Goal: Check status: Check status

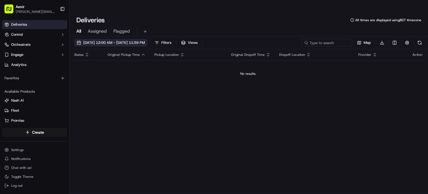
click at [105, 40] on span "[DATE] 12:00 AM - [DATE] 11:59 PM" at bounding box center [114, 42] width 62 height 5
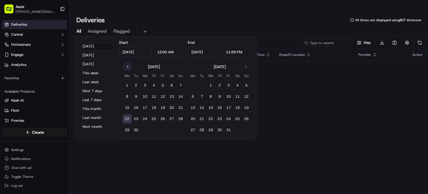
click at [126, 66] on button "Go to previous month" at bounding box center [128, 67] width 8 height 8
click at [243, 68] on button "Go to next month" at bounding box center [246, 67] width 8 height 8
click at [126, 98] on button "8" at bounding box center [127, 96] width 9 height 9
type input "[DATE]"
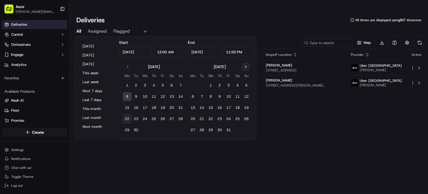
click at [248, 69] on button "Go to next month" at bounding box center [246, 67] width 8 height 8
click at [126, 64] on button "Go to previous month" at bounding box center [128, 67] width 8 height 8
click at [250, 97] on button "14" at bounding box center [246, 96] width 9 height 9
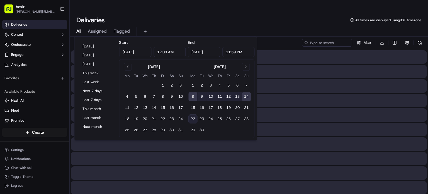
type input "[DATE]"
click at [283, 27] on div "All Assigned Flagged" at bounding box center [249, 32] width 359 height 10
